Goal: Task Accomplishment & Management: Manage account settings

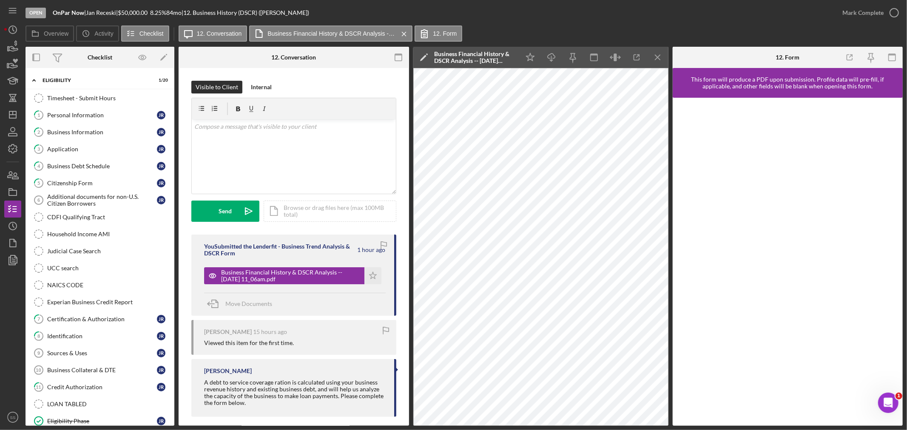
scroll to position [288, 0]
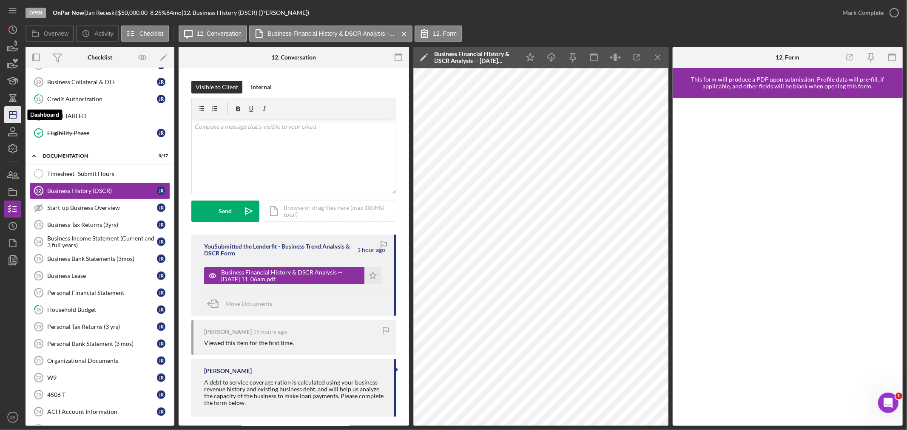
click at [12, 111] on polygon "button" at bounding box center [12, 114] width 7 height 7
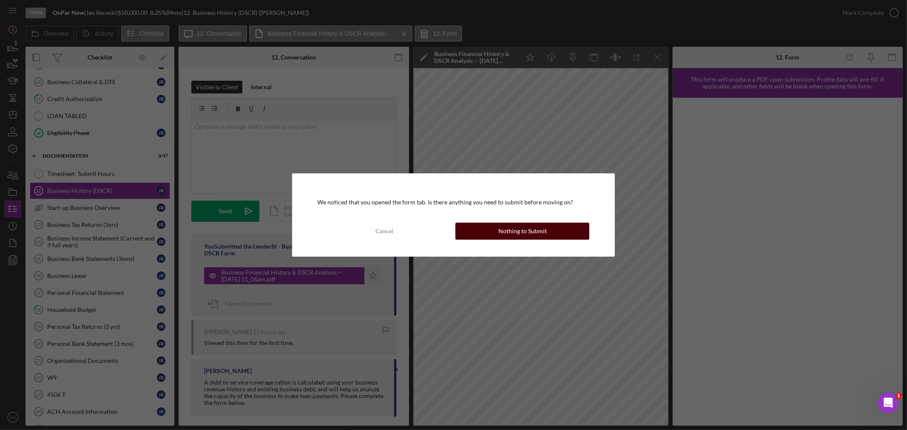
click at [505, 232] on div "Nothing to Submit" at bounding box center [523, 231] width 48 height 17
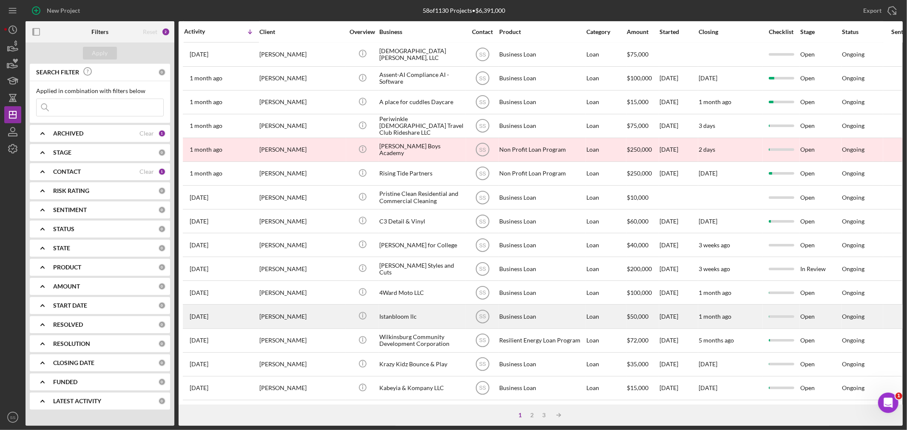
scroll to position [254, 0]
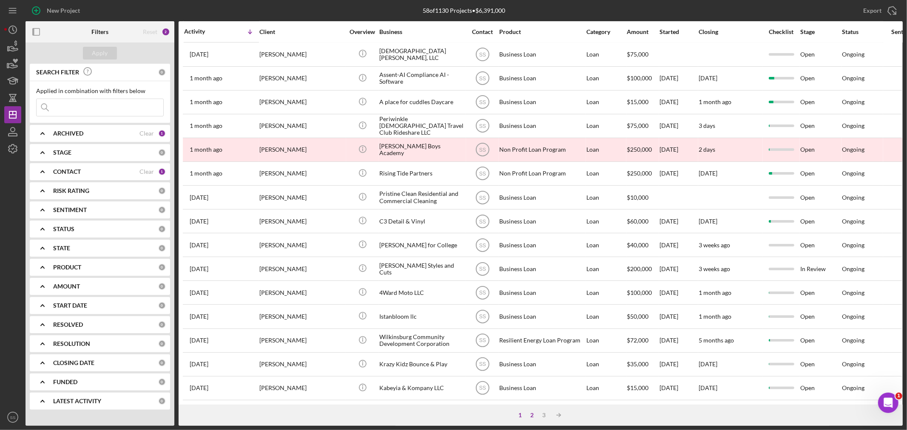
click at [534, 417] on div "2" at bounding box center [533, 415] width 12 height 7
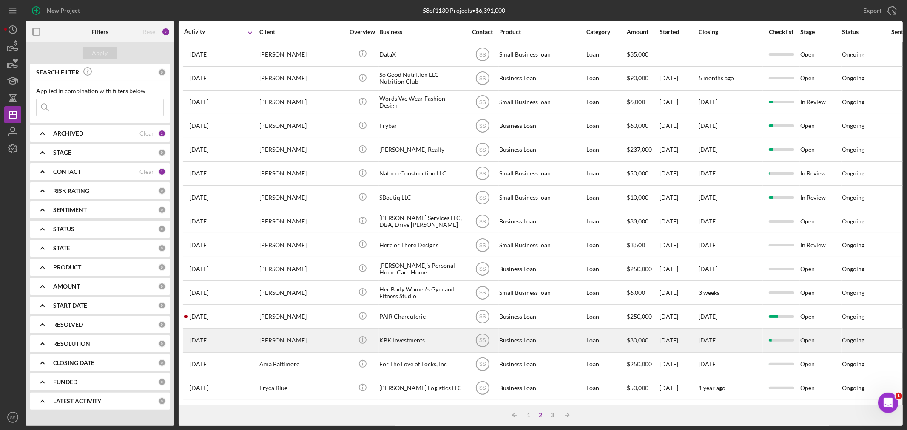
click at [309, 333] on div "[PERSON_NAME]" at bounding box center [301, 341] width 85 height 23
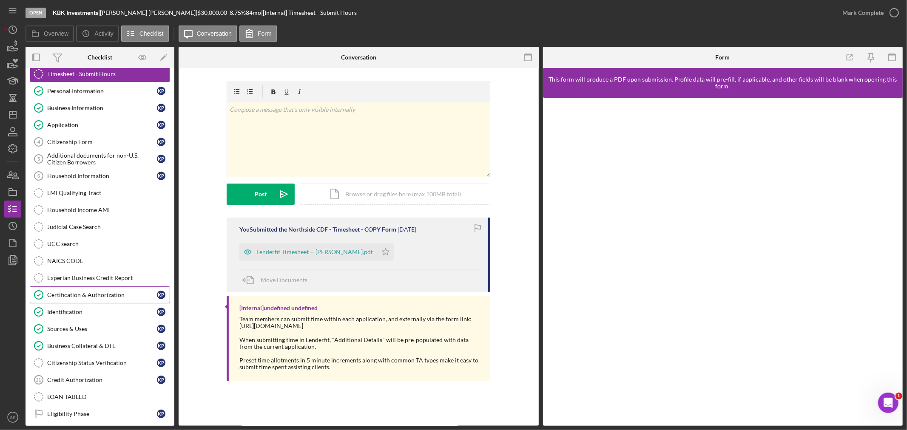
scroll to position [47, 0]
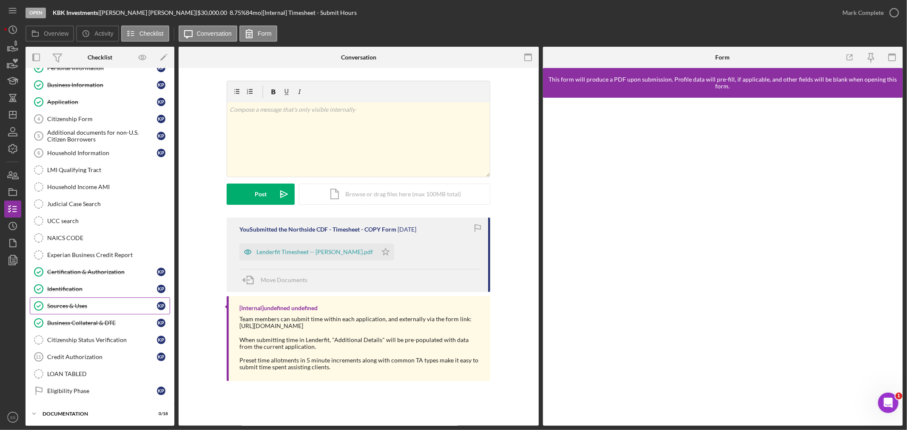
click at [84, 307] on div "Sources & Uses" at bounding box center [102, 306] width 110 height 7
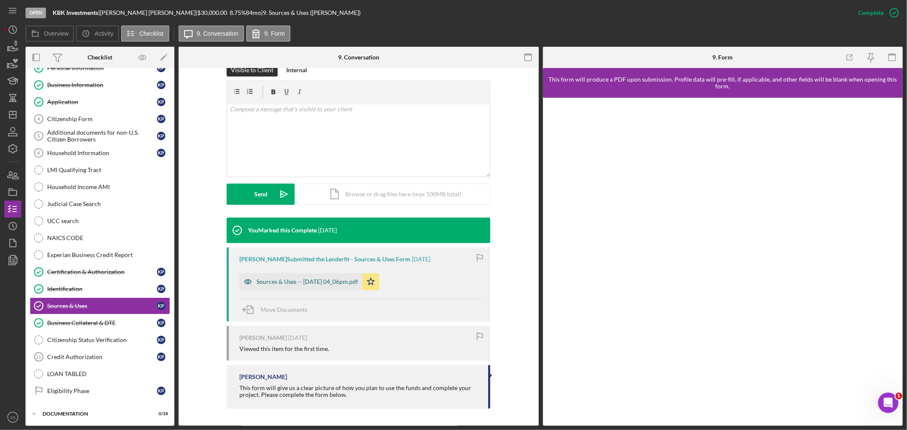
click at [300, 283] on div "Sources & Uses -- [DATE] 04_06pm.pdf" at bounding box center [307, 282] width 102 height 7
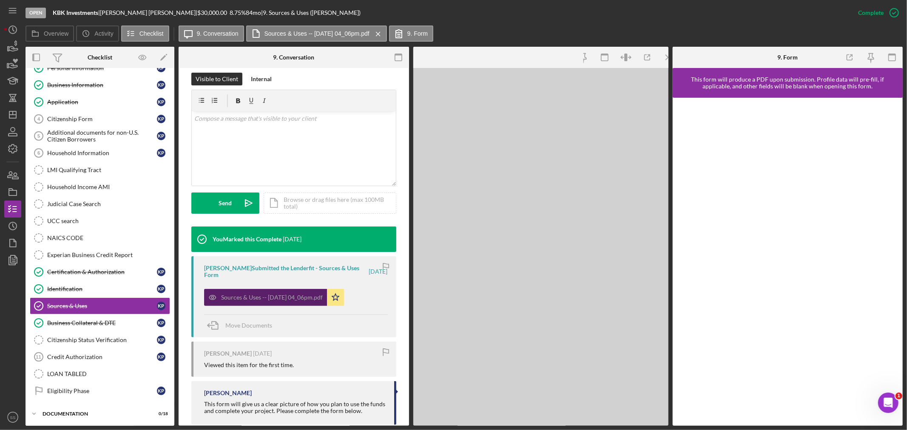
scroll to position [144, 0]
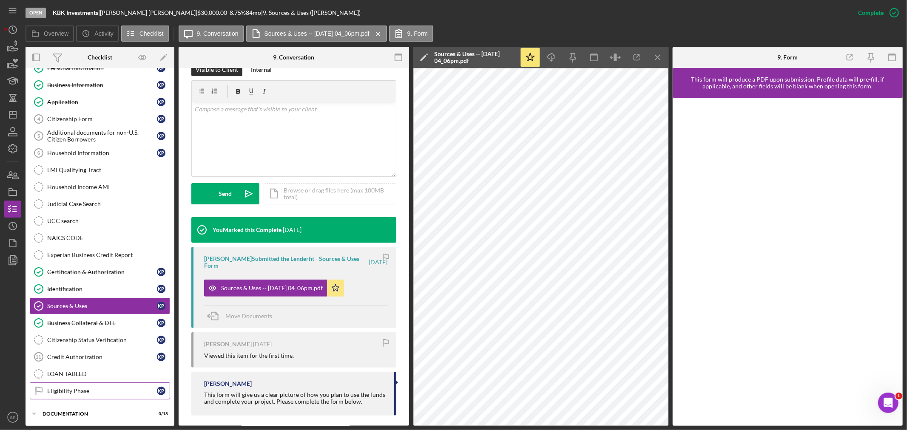
click at [88, 395] on div "Eligibility Phase" at bounding box center [102, 391] width 110 height 7
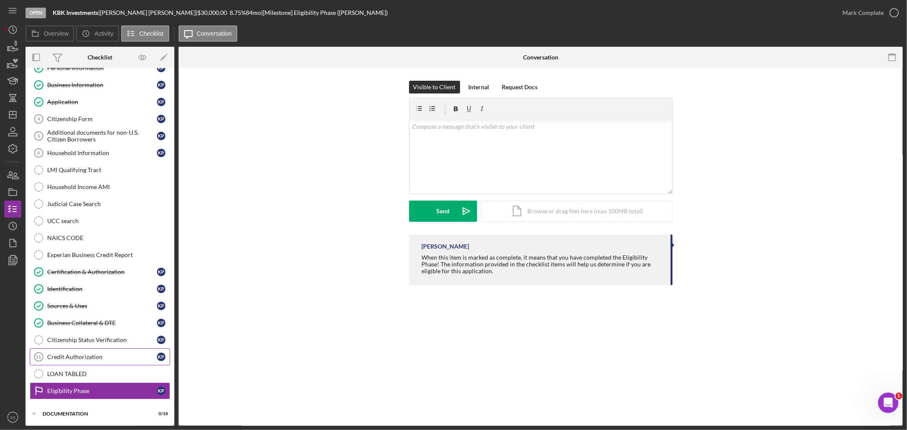
click at [67, 359] on div "Credit Authorization" at bounding box center [102, 357] width 110 height 7
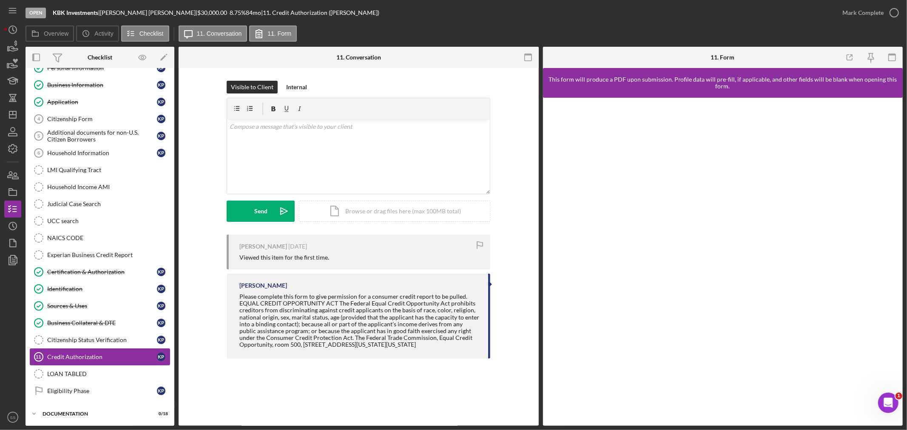
scroll to position [69, 0]
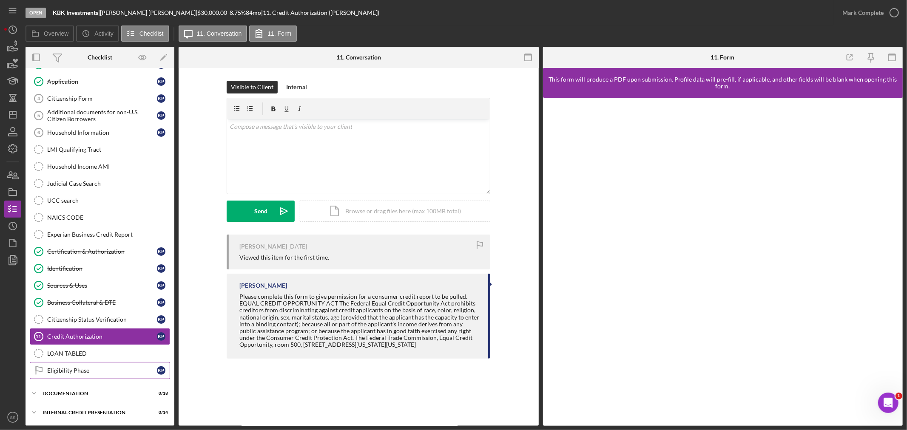
click at [58, 375] on link "Eligibility Phase Eligibility Phase K P" at bounding box center [100, 370] width 140 height 17
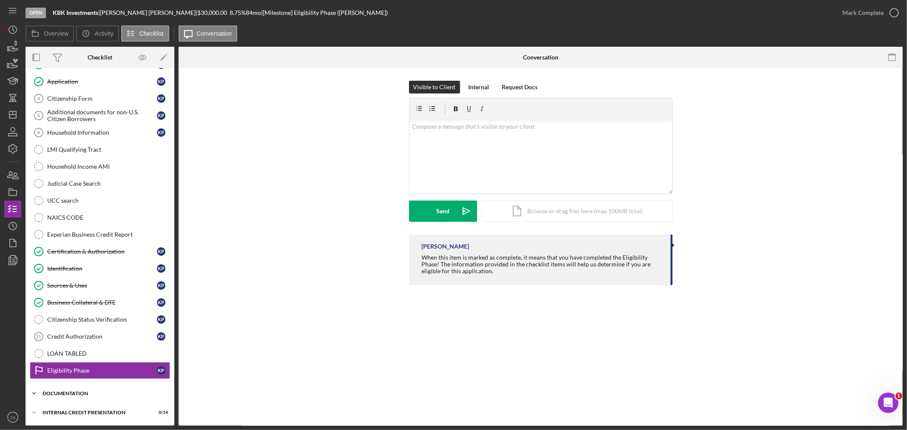
click at [57, 396] on div "documentation" at bounding box center [103, 393] width 121 height 5
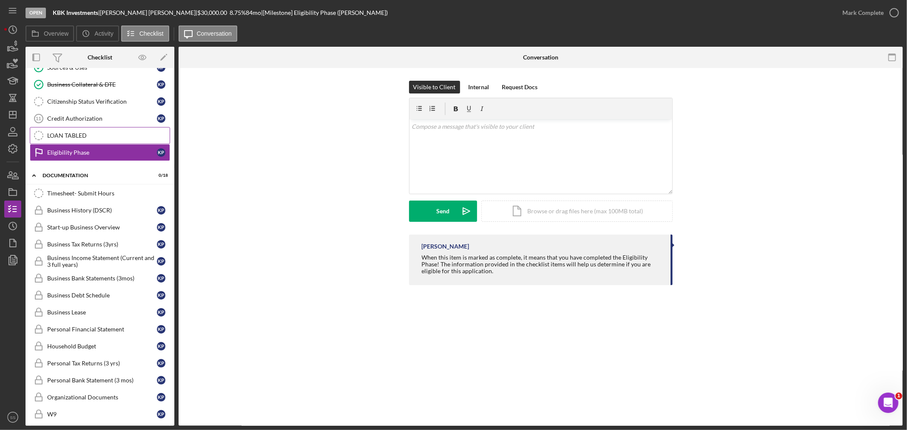
scroll to position [305, 0]
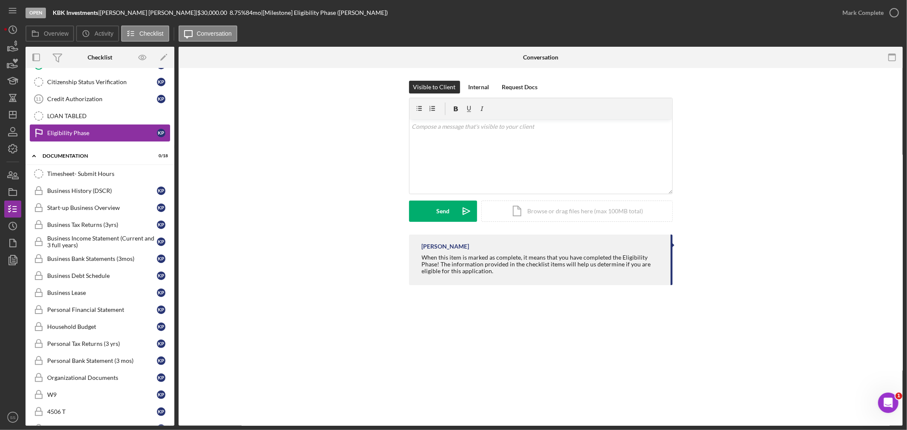
click at [125, 135] on div "Eligibility Phase" at bounding box center [102, 133] width 110 height 7
click at [114, 192] on div "Business History (DSCR)" at bounding box center [102, 191] width 110 height 7
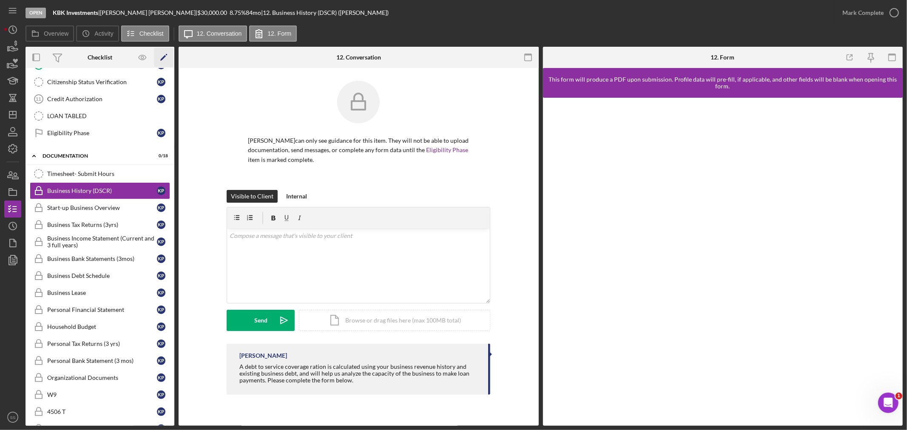
click at [160, 63] on icon "Icon/Edit" at bounding box center [163, 57] width 19 height 19
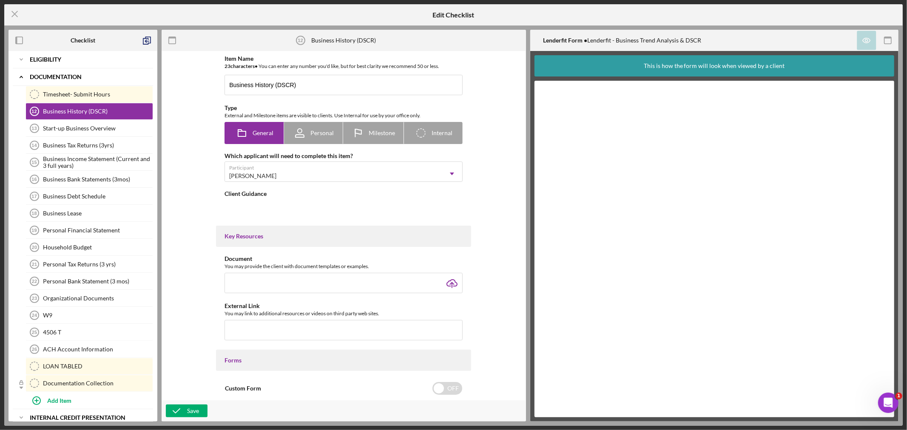
type textarea "<div>A debt to service coverage ration is calculated using your business revenu…"
type textarea "<div>Thanks! Please let us know if you need any help. We're here for you!</div>"
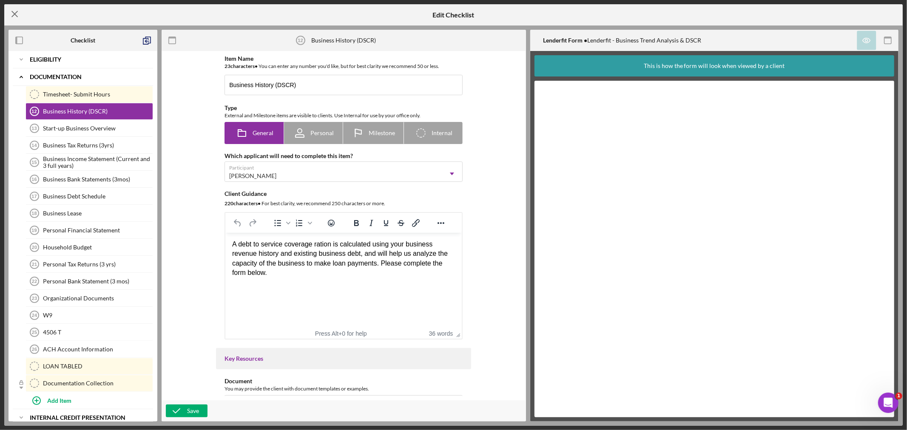
click at [18, 14] on icon "Icon/Menu Close" at bounding box center [14, 13] width 21 height 21
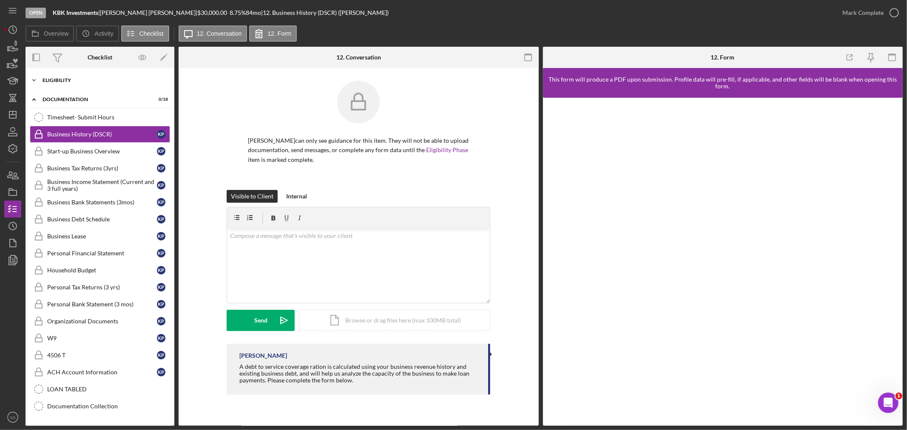
click at [47, 79] on div "Eligibility" at bounding box center [103, 80] width 121 height 5
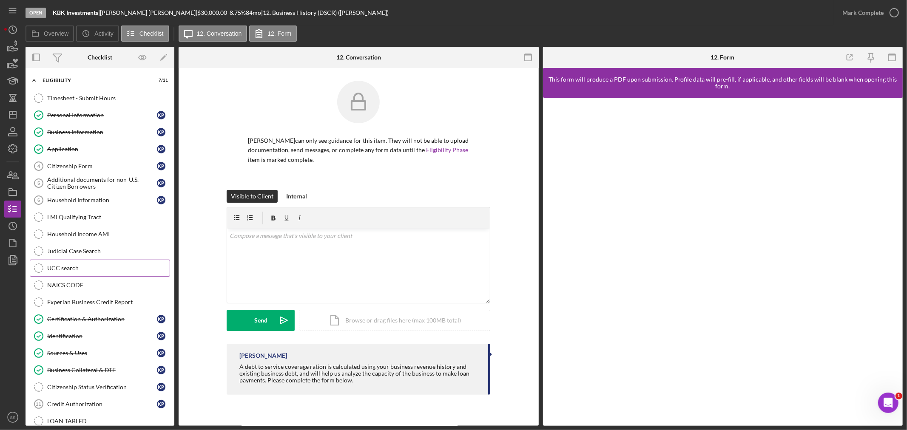
scroll to position [47, 0]
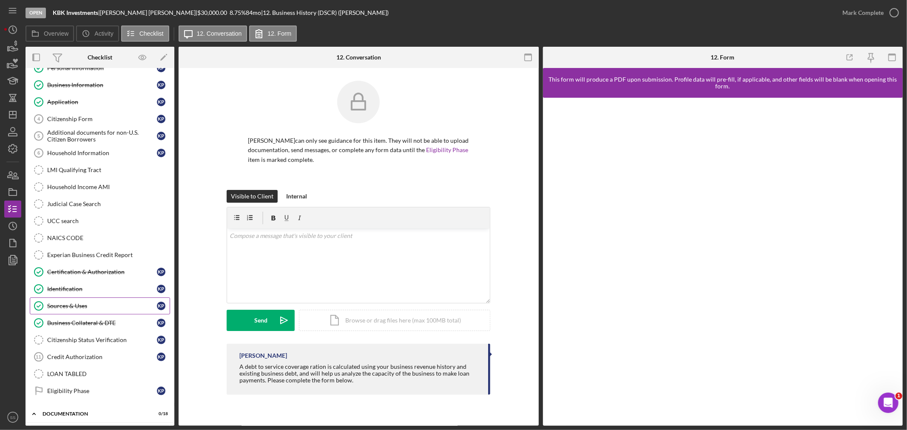
click at [94, 305] on div "Sources & Uses" at bounding box center [102, 306] width 110 height 7
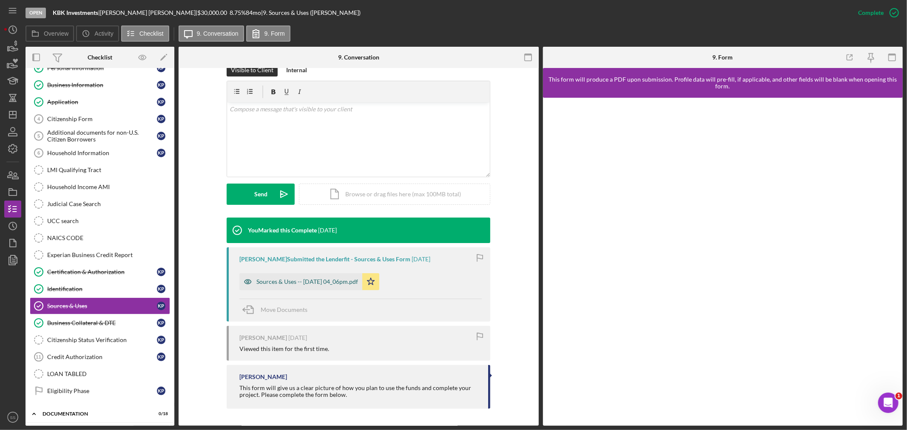
click at [342, 277] on div "Sources & Uses -- [DATE] 04_06pm.pdf" at bounding box center [300, 282] width 123 height 17
